Goal: Task Accomplishment & Management: Manage account settings

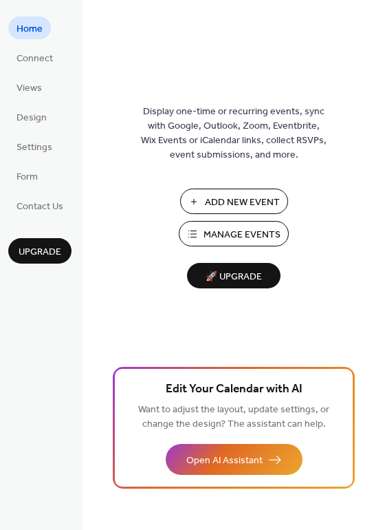
click at [209, 238] on span "Manage Events" at bounding box center [242, 235] width 77 height 14
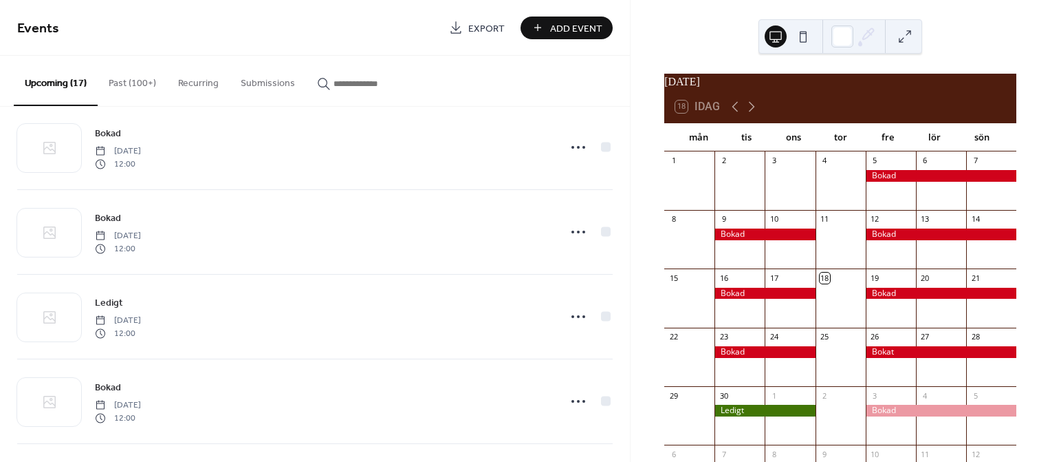
scroll to position [468, 0]
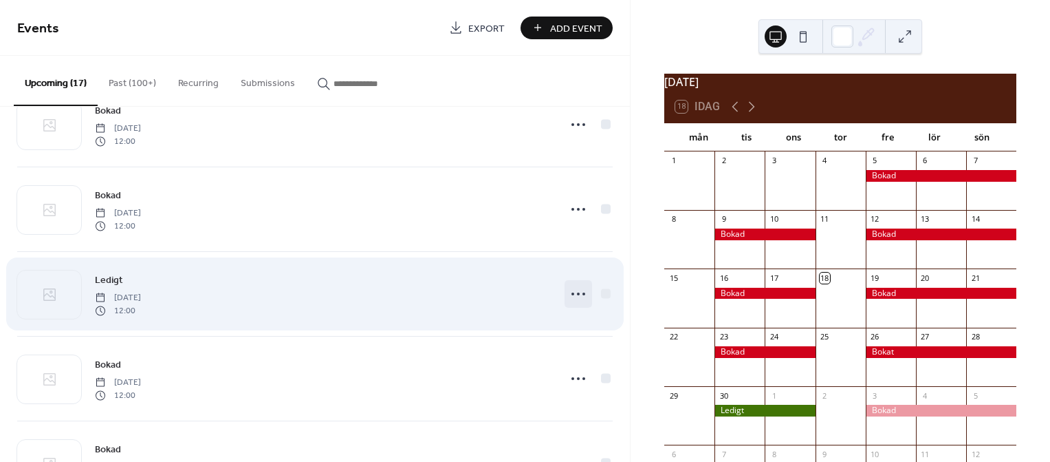
click at [569, 298] on icon at bounding box center [579, 294] width 22 height 22
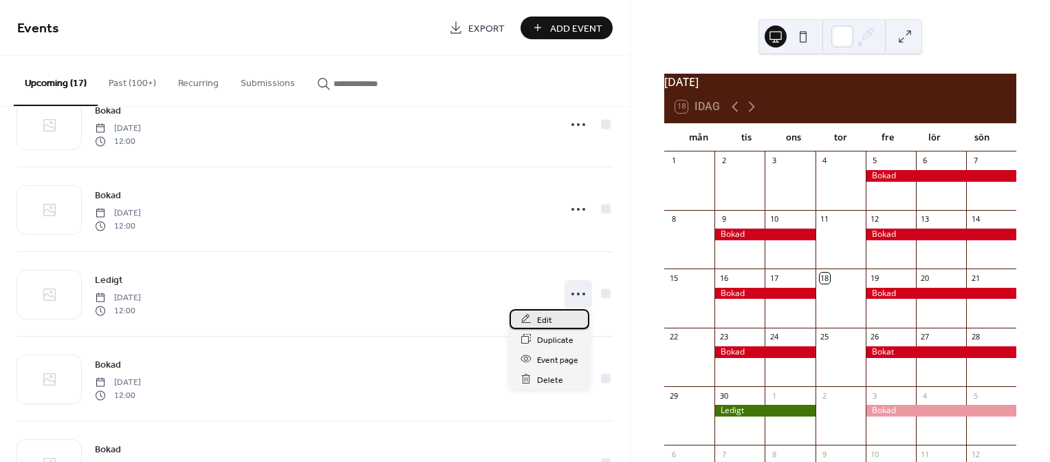
click at [550, 319] on span "Edit" at bounding box center [544, 319] width 15 height 14
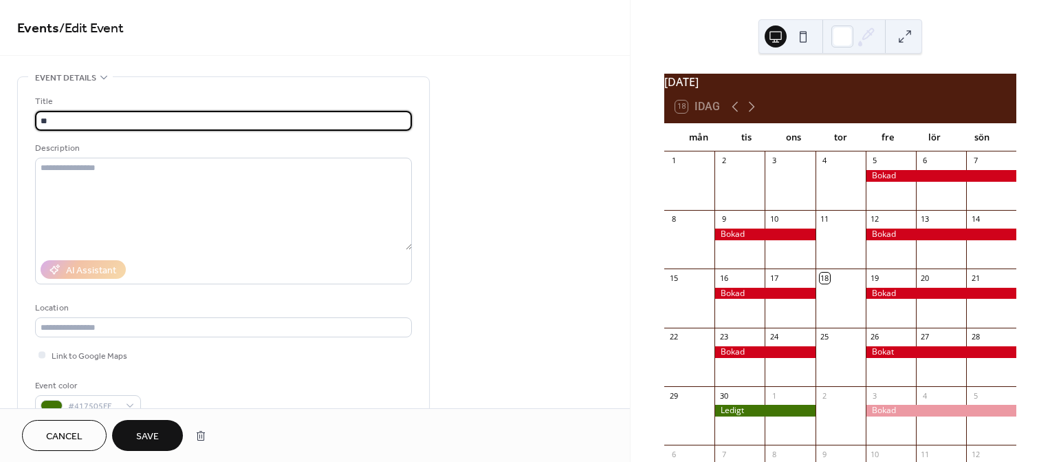
type input "*"
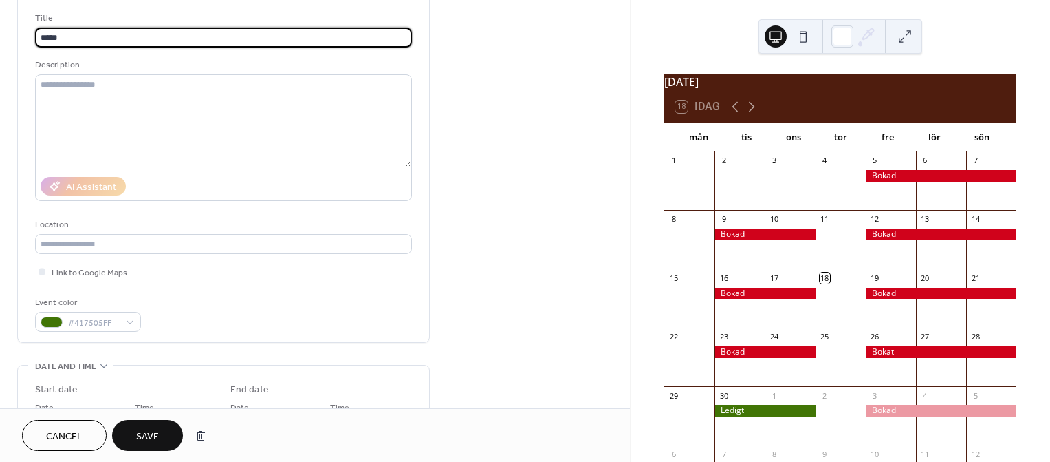
scroll to position [85, 0]
type input "*****"
click at [126, 323] on div "#417505FF" at bounding box center [88, 320] width 106 height 20
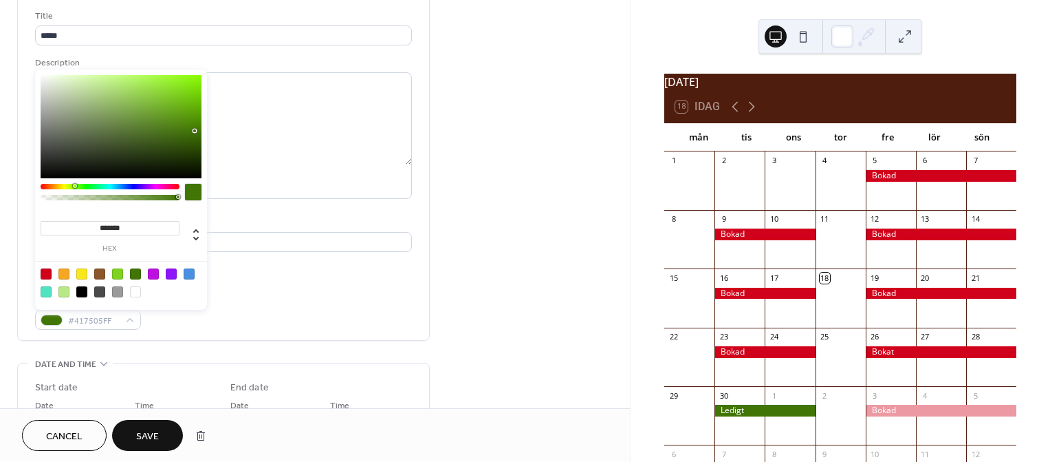
click at [44, 273] on div at bounding box center [46, 273] width 11 height 11
type input "*******"
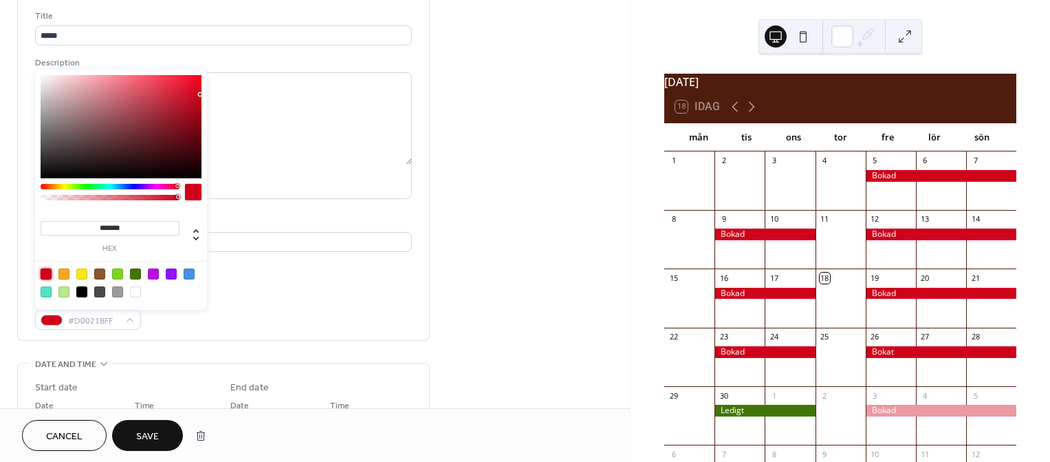
click at [148, 431] on span "Save" at bounding box center [147, 436] width 23 height 14
